Goal: Information Seeking & Learning: Check status

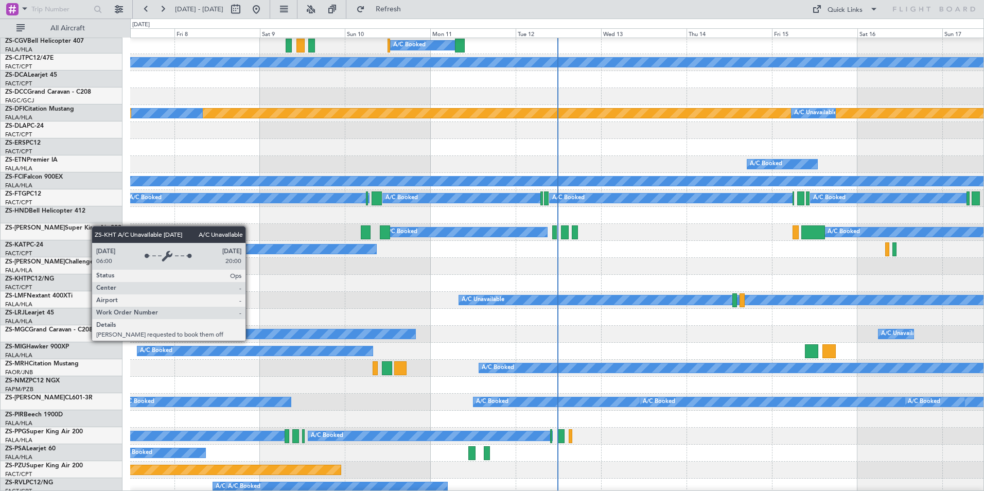
scroll to position [206, 0]
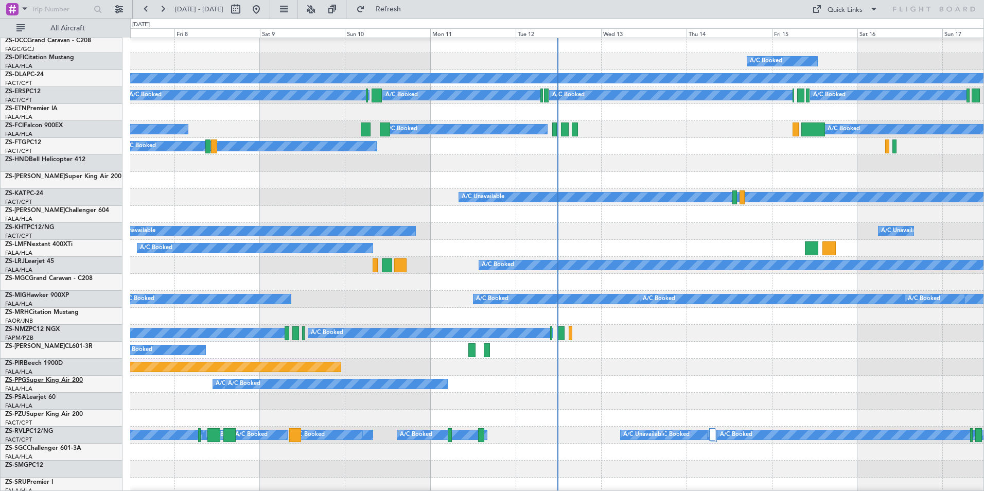
click at [49, 379] on link "ZS-PPG Super King Air 200" at bounding box center [44, 380] width 78 height 6
click at [868, 9] on button "Quick Links" at bounding box center [845, 9] width 76 height 16
click at [672, 7] on div at bounding box center [492, 245] width 984 height 491
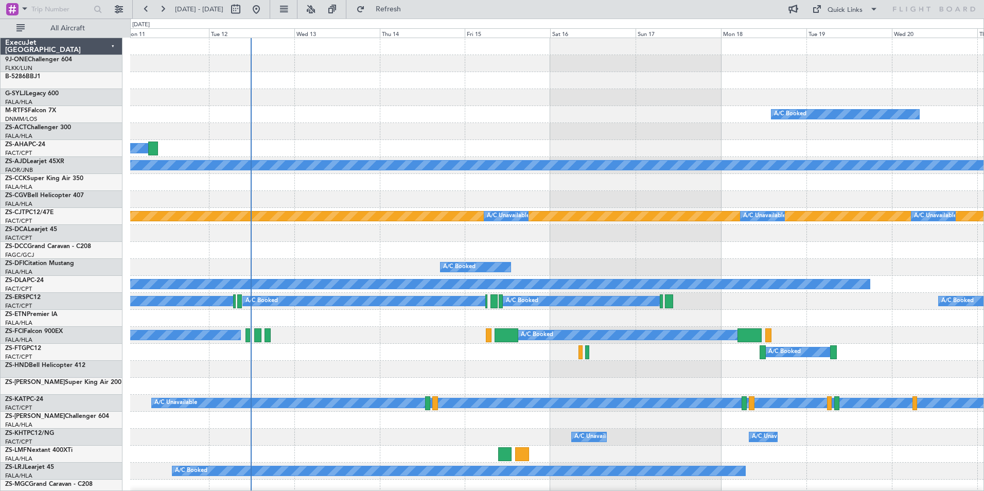
click at [368, 114] on div "A/C Booked" at bounding box center [557, 114] width 854 height 17
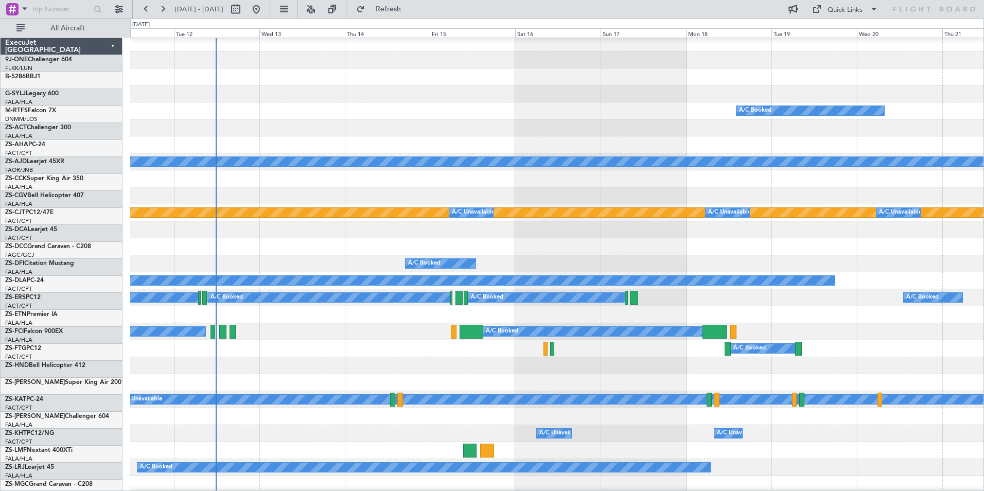
scroll to position [7, 0]
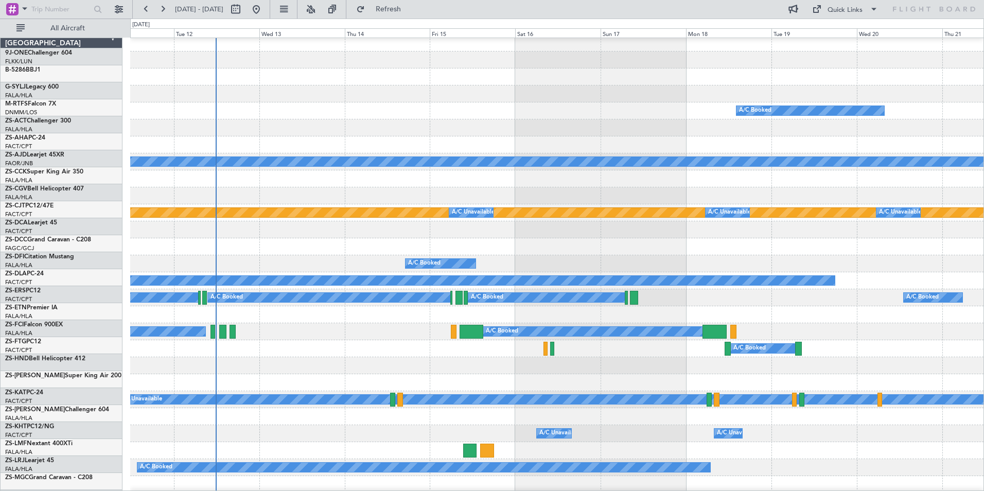
click at [302, 107] on div "A/C Booked" at bounding box center [557, 110] width 854 height 17
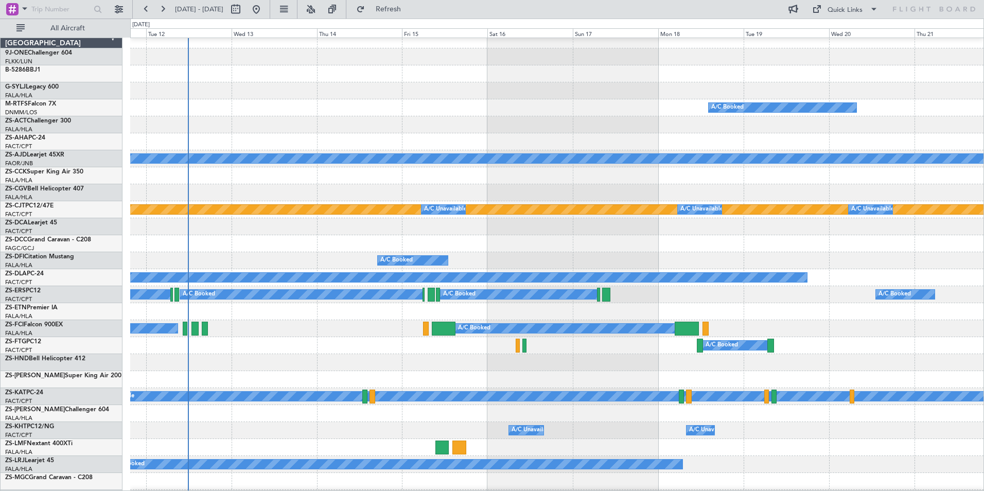
click at [302, 107] on div "A/C Booked" at bounding box center [557, 107] width 854 height 17
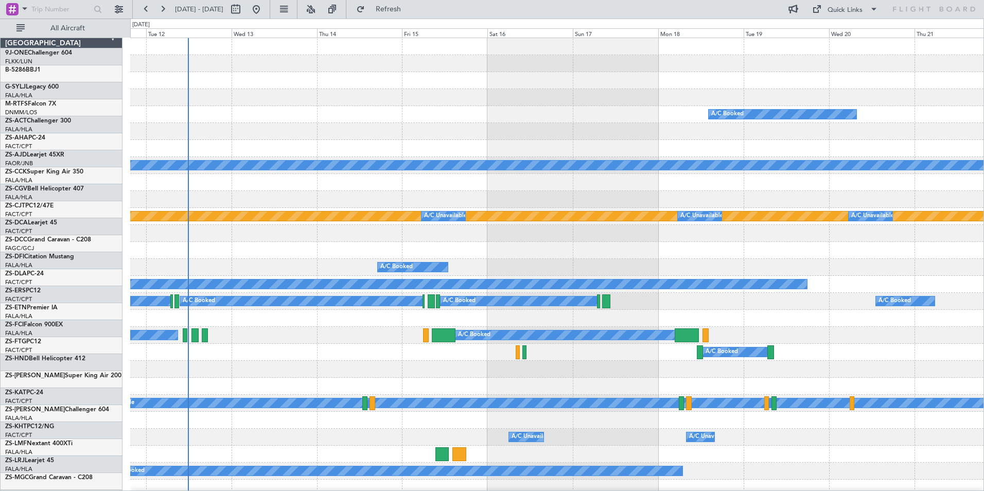
scroll to position [0, 0]
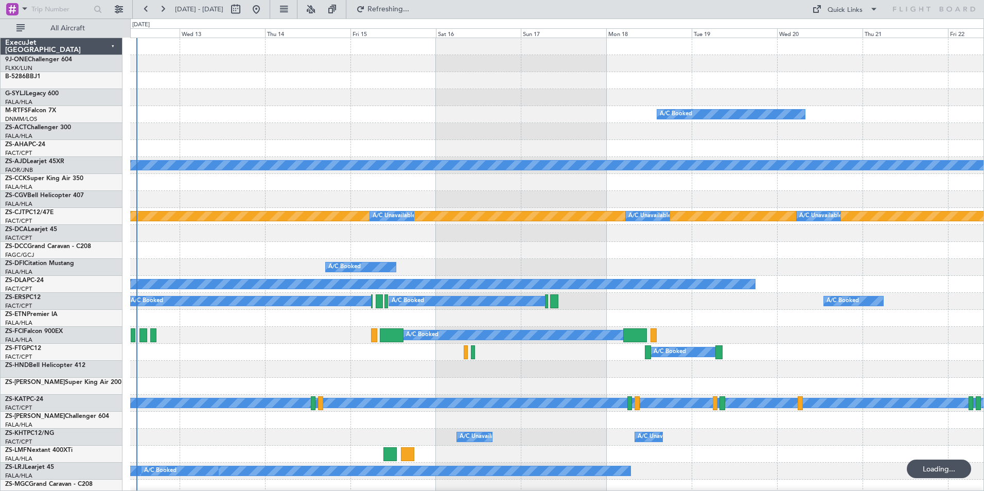
click at [322, 101] on div at bounding box center [557, 97] width 854 height 17
click at [319, 9] on button at bounding box center [311, 9] width 16 height 16
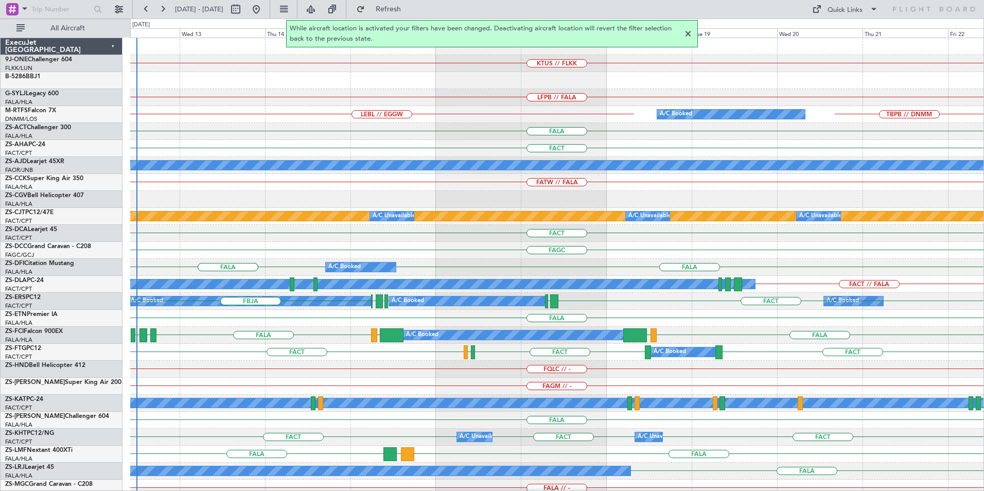
click at [688, 31] on div at bounding box center [688, 34] width 12 height 12
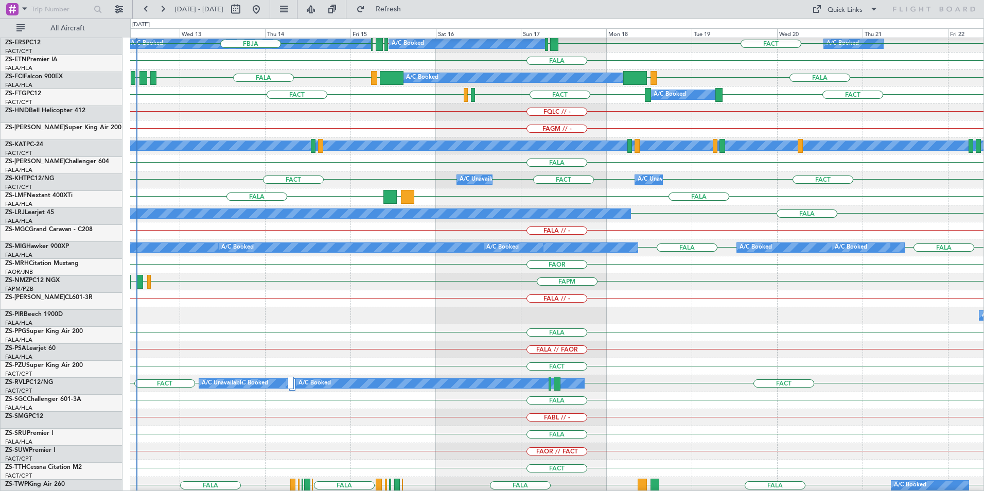
scroll to position [257, 0]
